Goal: Use online tool/utility: Utilize a website feature to perform a specific function

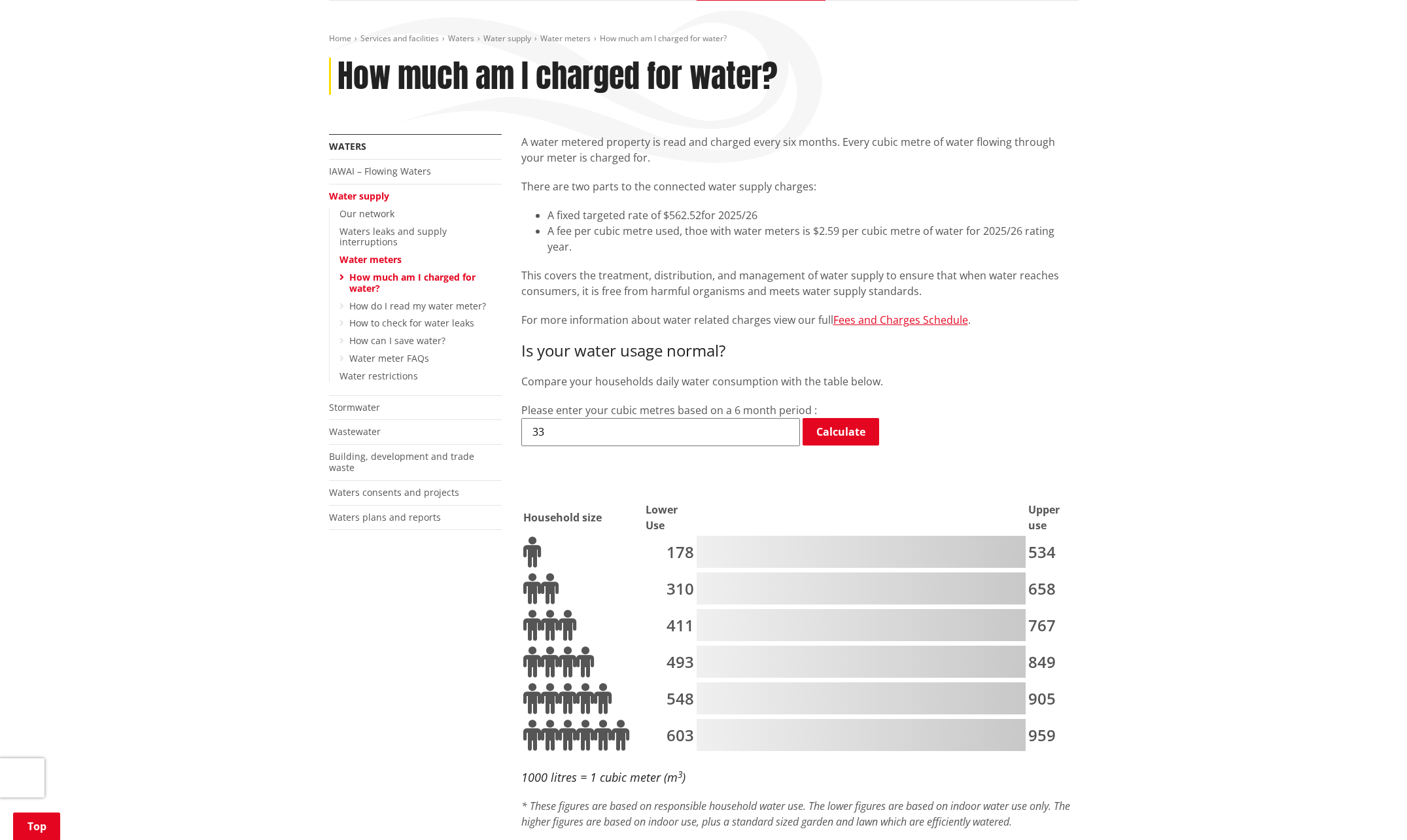
scroll to position [196, 0]
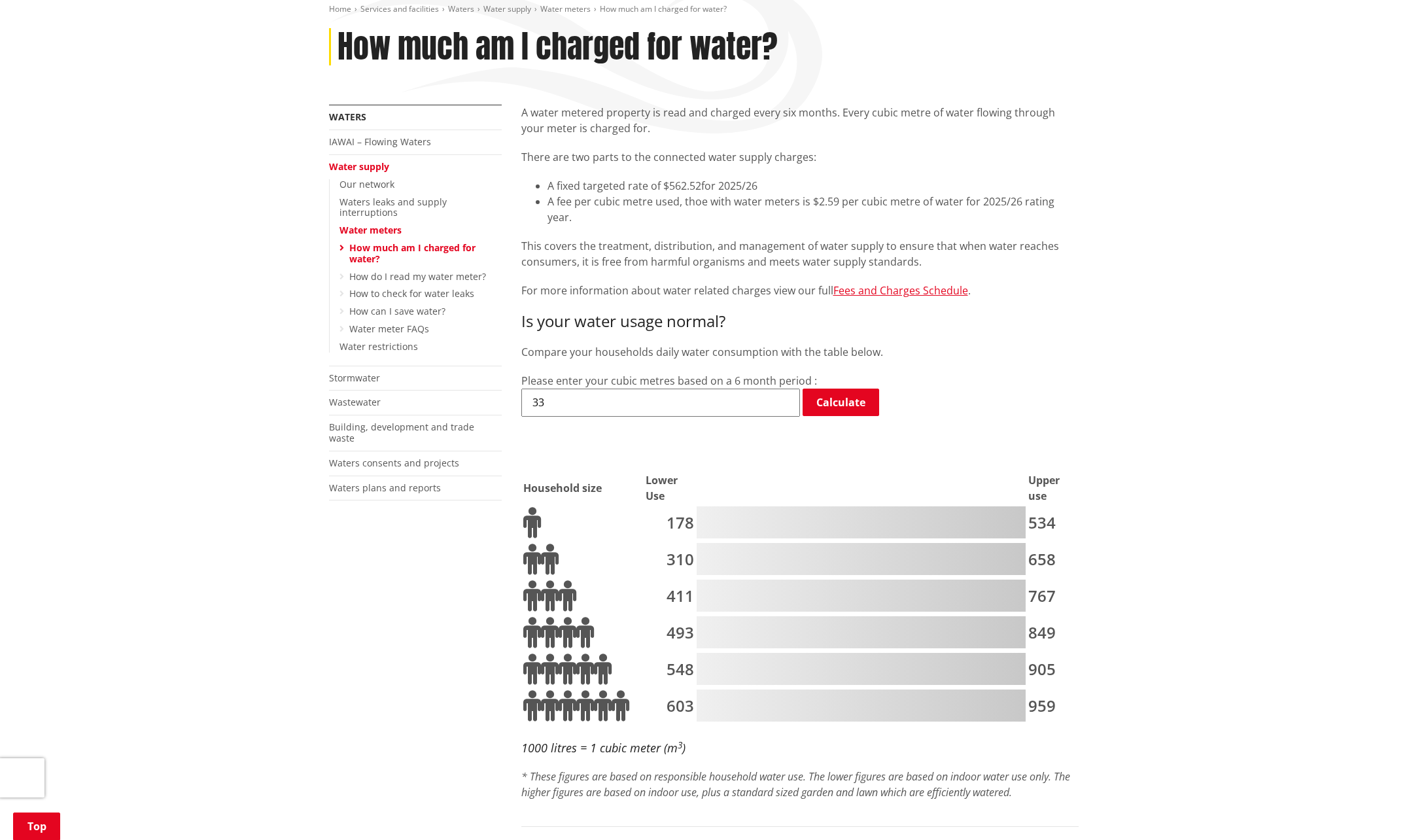
click at [565, 388] on input "33" at bounding box center [661, 402] width 279 height 27
type input "3"
type input "11"
click at [836, 388] on link "Calculate" at bounding box center [840, 402] width 76 height 27
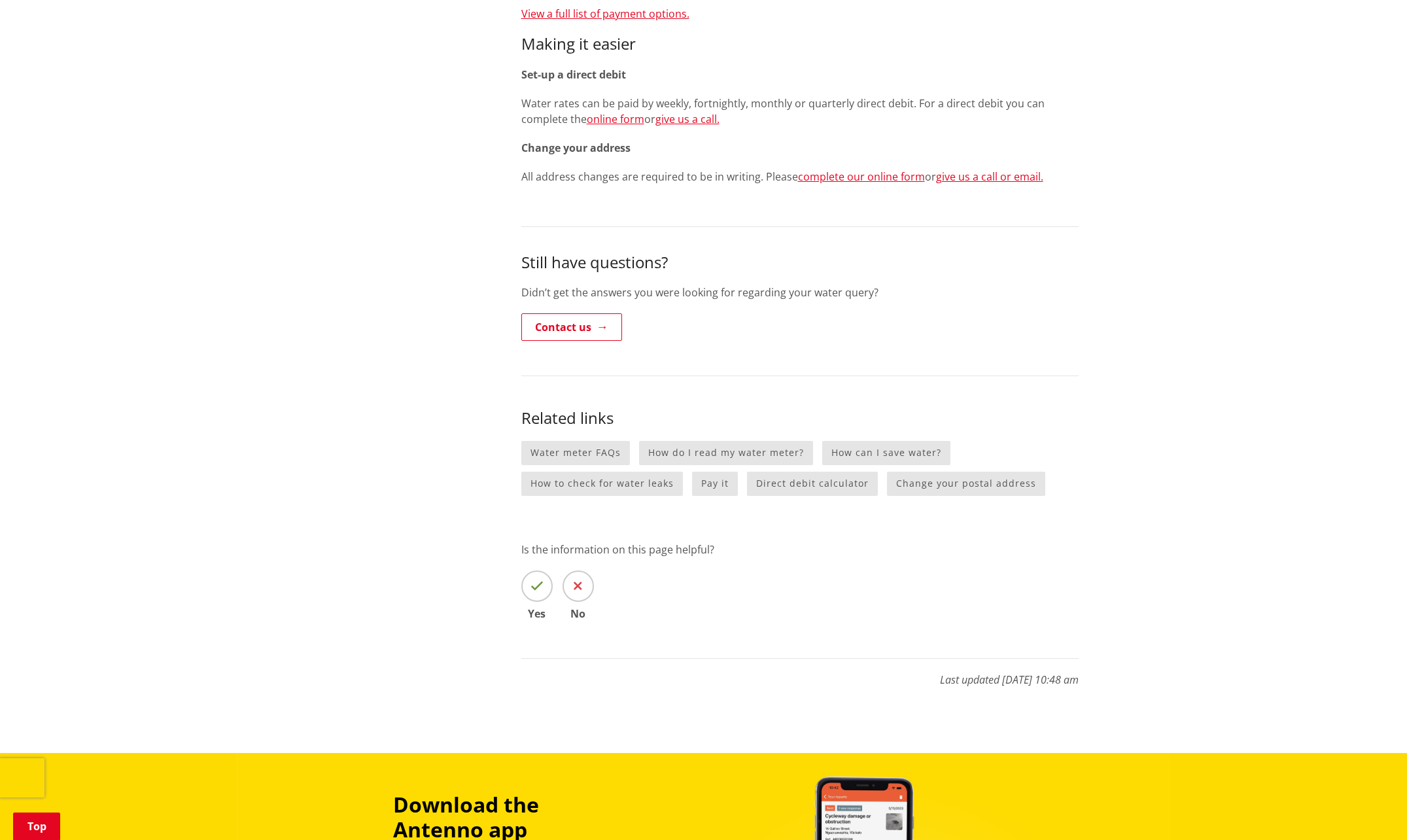
scroll to position [1504, 0]
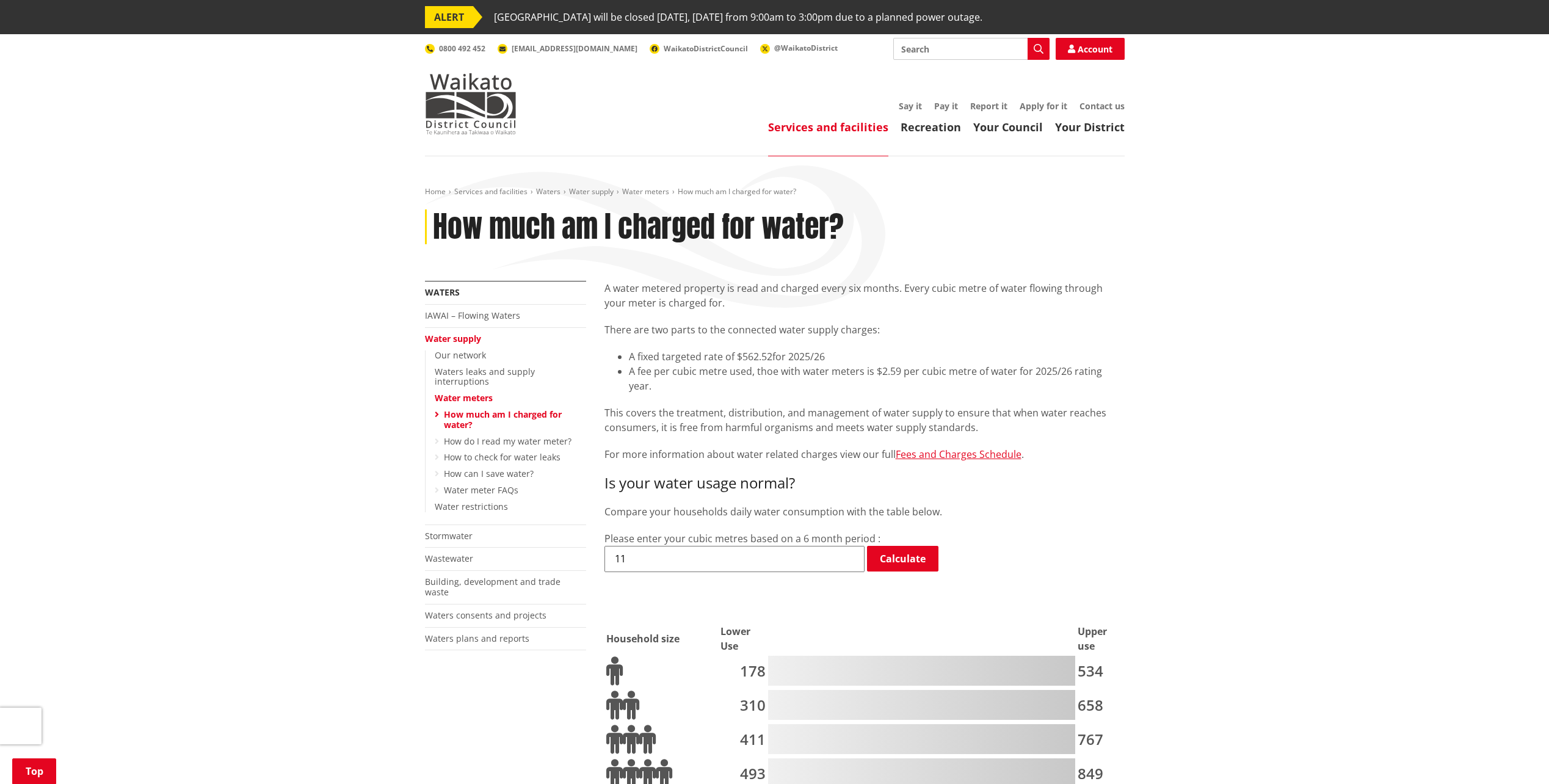
scroll to position [1404, 0]
